Goal: Check status: Check status

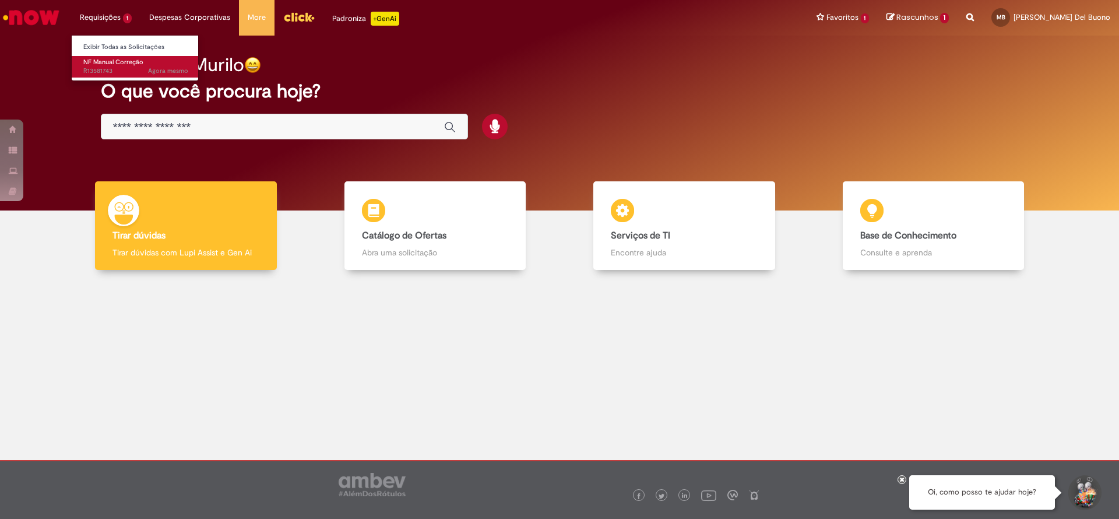
click at [107, 67] on span "Agora mesmo Agora mesmo R13581743" at bounding box center [135, 70] width 105 height 9
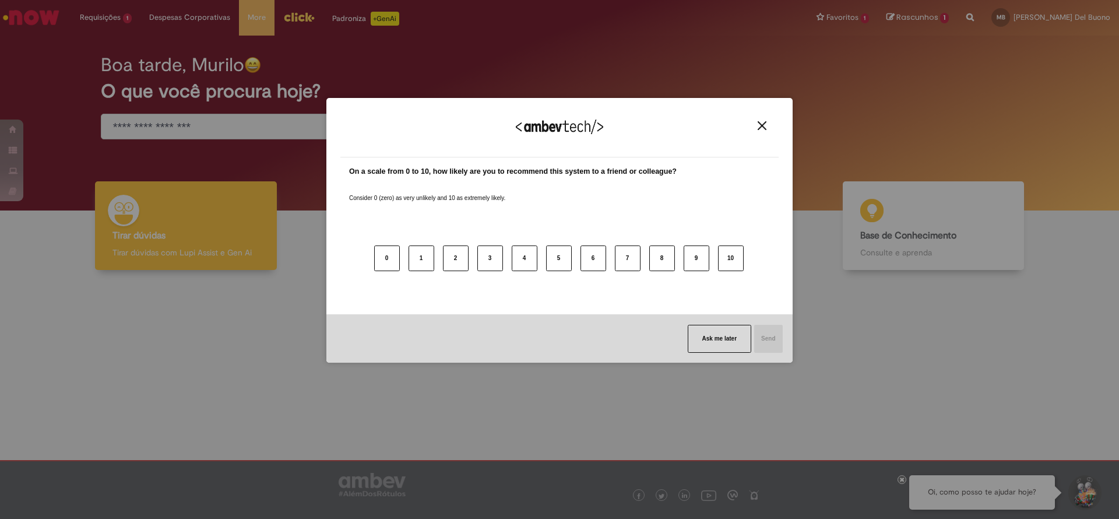
click at [765, 125] on img "Close" at bounding box center [762, 125] width 9 height 9
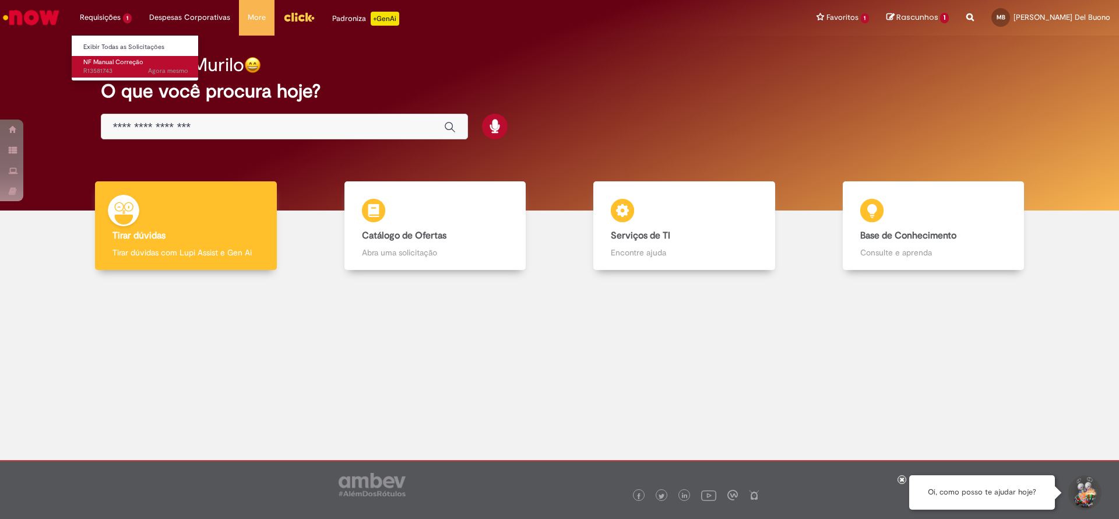
click at [110, 68] on span "Agora mesmo Agora mesmo R13581743" at bounding box center [135, 70] width 105 height 9
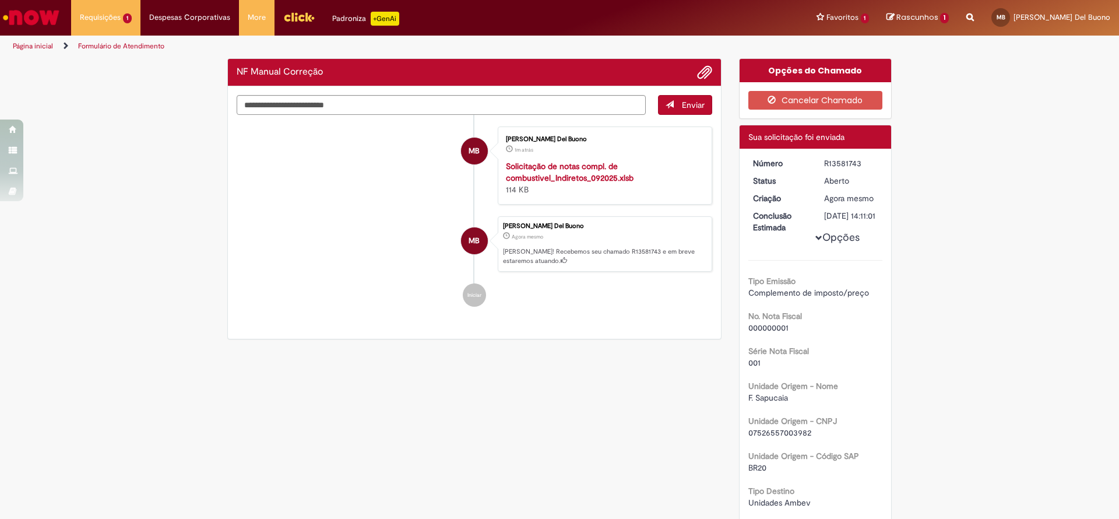
click at [836, 166] on div "R13581743" at bounding box center [851, 163] width 54 height 12
copy div "R13581743"
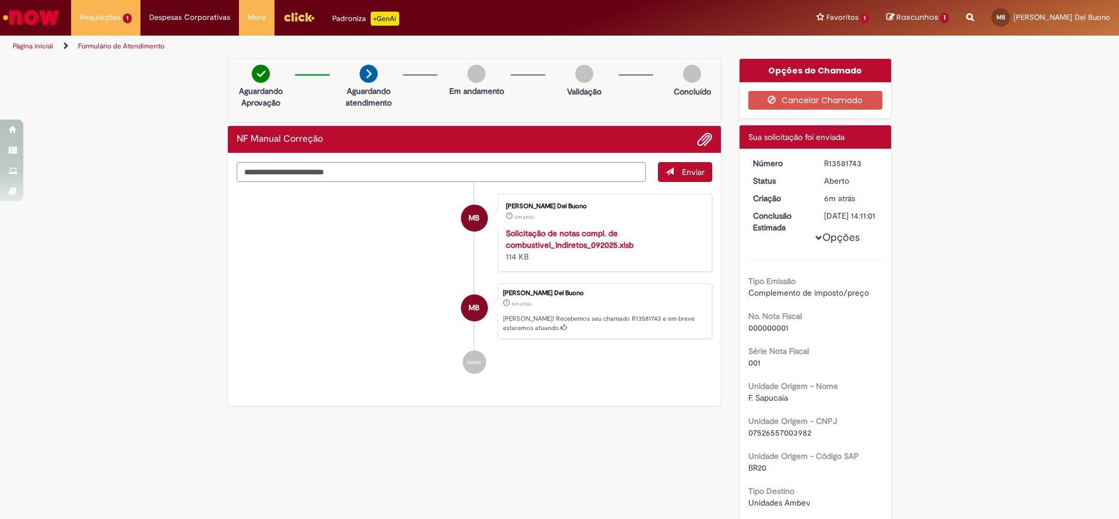
click at [836, 160] on div "R13581743" at bounding box center [851, 163] width 54 height 12
